Goal: Book appointment/travel/reservation

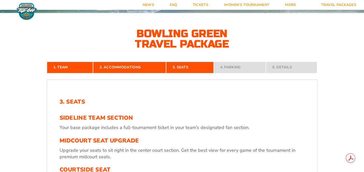
click at [33, 12] on img at bounding box center [27, 12] width 23 height 18
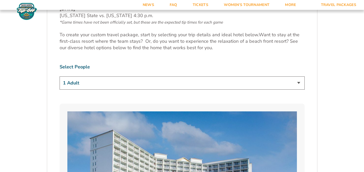
scroll to position [294, 0]
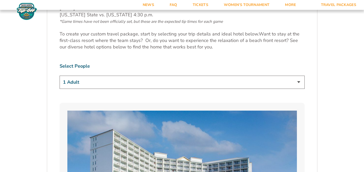
click at [155, 82] on select "1 Adult 2 Adults 3 Adults 4 Adults 2 Adults + 1 Child 2 Adults + 2 Children 2 A…" at bounding box center [182, 82] width 245 height 13
select select "4 Adults"
click at [60, 76] on select "1 Adult 2 Adults 3 Adults 4 Adults 2 Adults + 1 Child 2 Adults + 2 Children 2 A…" at bounding box center [182, 82] width 245 height 13
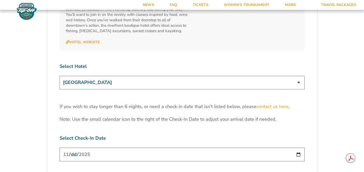
scroll to position [1614, 0]
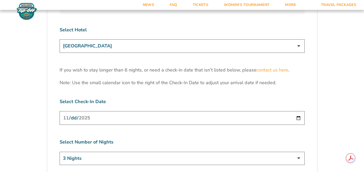
click at [245, 152] on select "3 Nights 4 Nights 5 Nights 6 Nights" at bounding box center [182, 158] width 245 height 13
select select "4 Nights"
click at [60, 152] on select "3 Nights 4 Nights 5 Nights 6 Nights" at bounding box center [182, 158] width 245 height 13
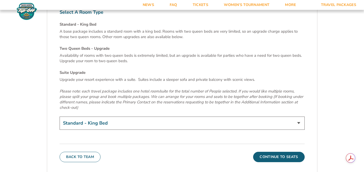
scroll to position [1788, 0]
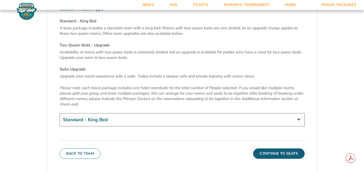
click at [187, 113] on select "Standard - King Bed Two Queen Beds - Upgrade (+$15 per night) Suite Upgrade (+$…" at bounding box center [182, 119] width 245 height 13
select select "Two Queen Beds - Upgrade"
click at [60, 113] on select "Standard - King Bed Two Queen Beds - Upgrade (+$15 per night) Suite Upgrade (+$…" at bounding box center [182, 119] width 245 height 13
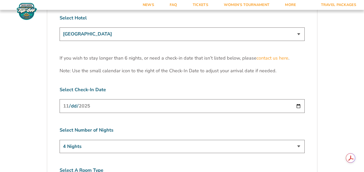
scroll to position [1628, 0]
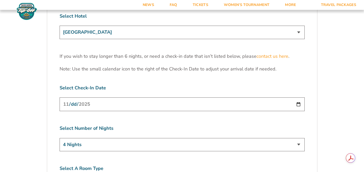
click at [219, 138] on select "3 Nights 4 Nights 5 Nights 6 Nights" at bounding box center [182, 144] width 245 height 13
select select "3 Nights"
click at [60, 138] on select "3 Nights 4 Nights 5 Nights 6 Nights" at bounding box center [182, 144] width 245 height 13
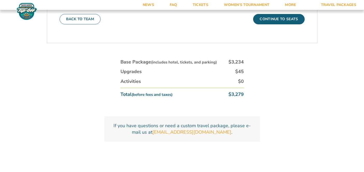
scroll to position [1921, 0]
